Goal: Information Seeking & Learning: Learn about a topic

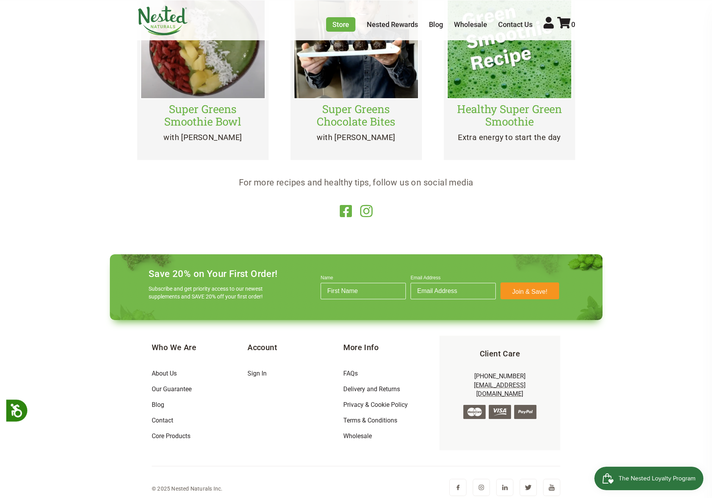
scroll to position [1481, 0]
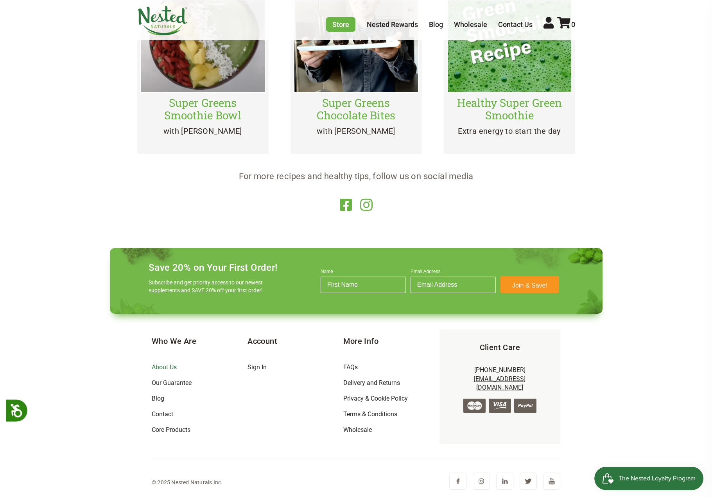
click at [162, 369] on link "About Us" at bounding box center [164, 366] width 25 height 7
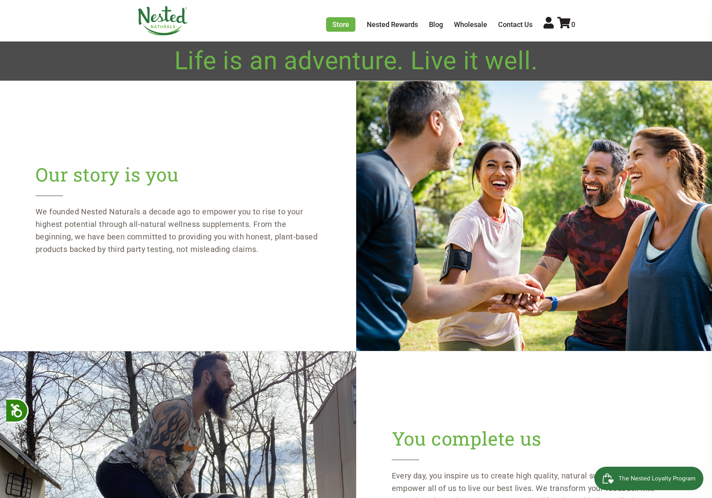
click at [286, 176] on h2 "Our story is you" at bounding box center [178, 179] width 285 height 33
